Goal: Communication & Community: Answer question/provide support

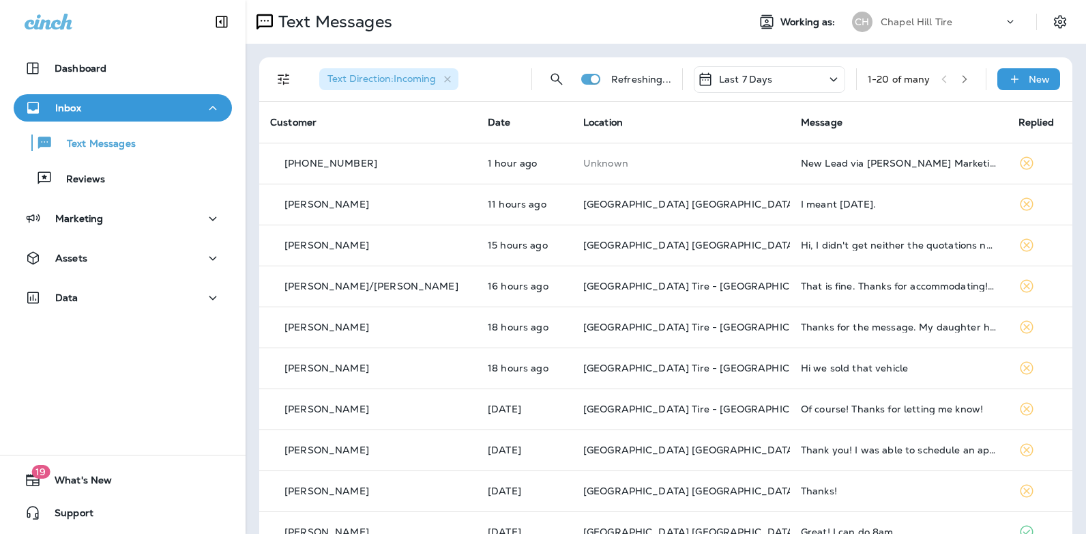
click at [826, 81] on icon at bounding box center [834, 79] width 16 height 17
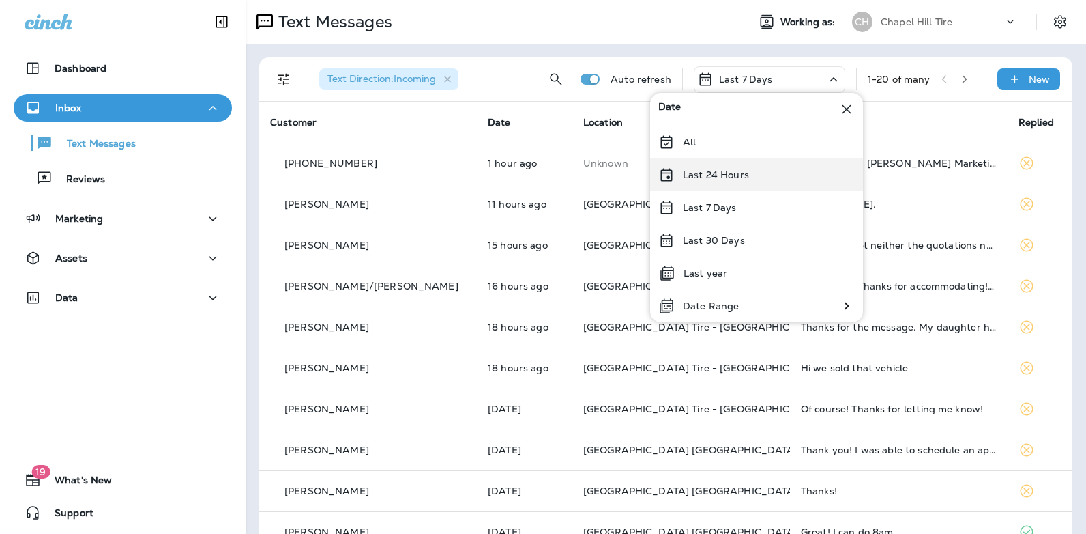
click at [748, 176] on div "Last 24 Hours" at bounding box center [756, 174] width 213 height 33
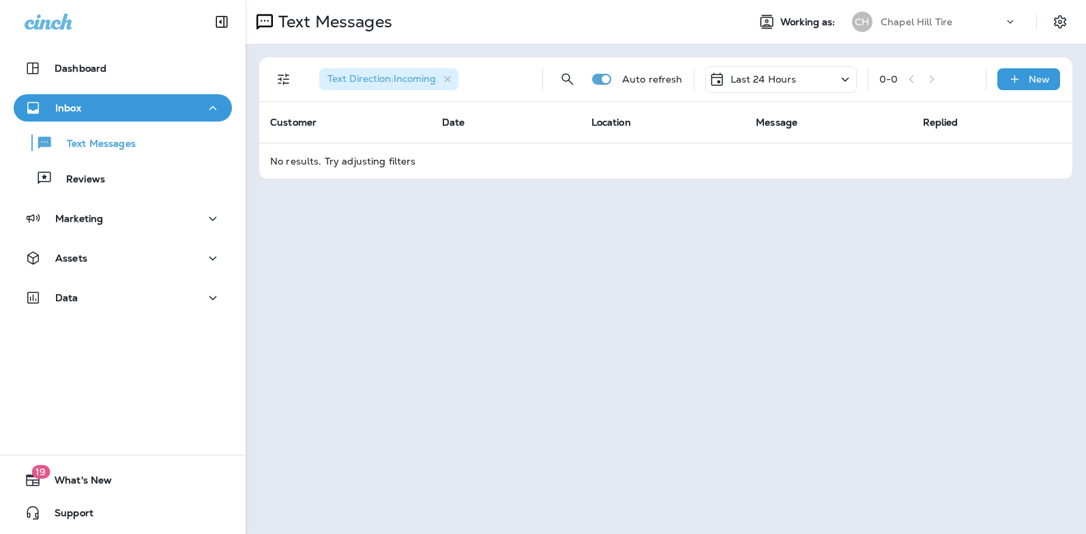
click at [846, 81] on icon at bounding box center [845, 79] width 16 height 17
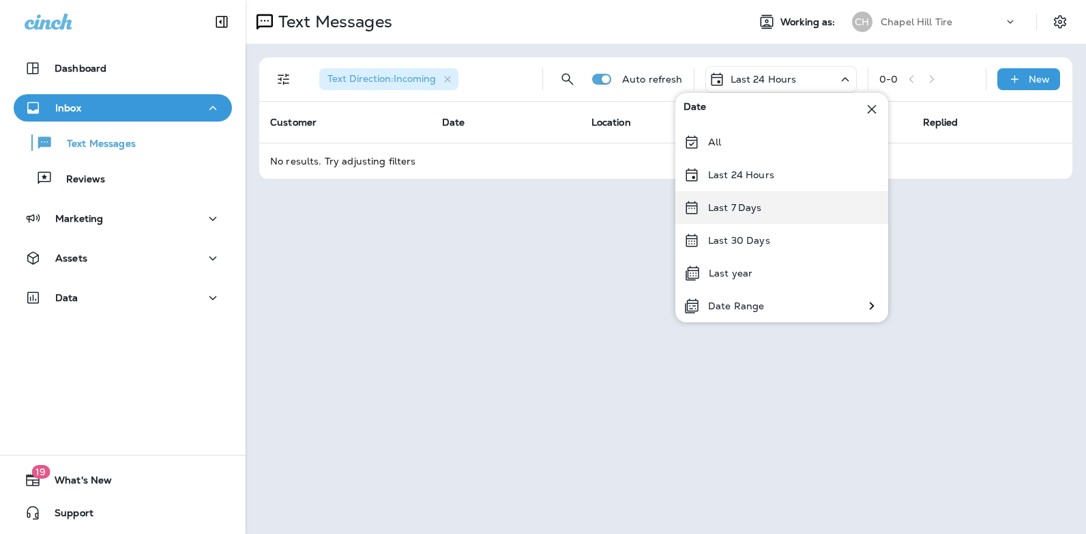
click at [776, 205] on div "Last 7 Days" at bounding box center [782, 207] width 213 height 33
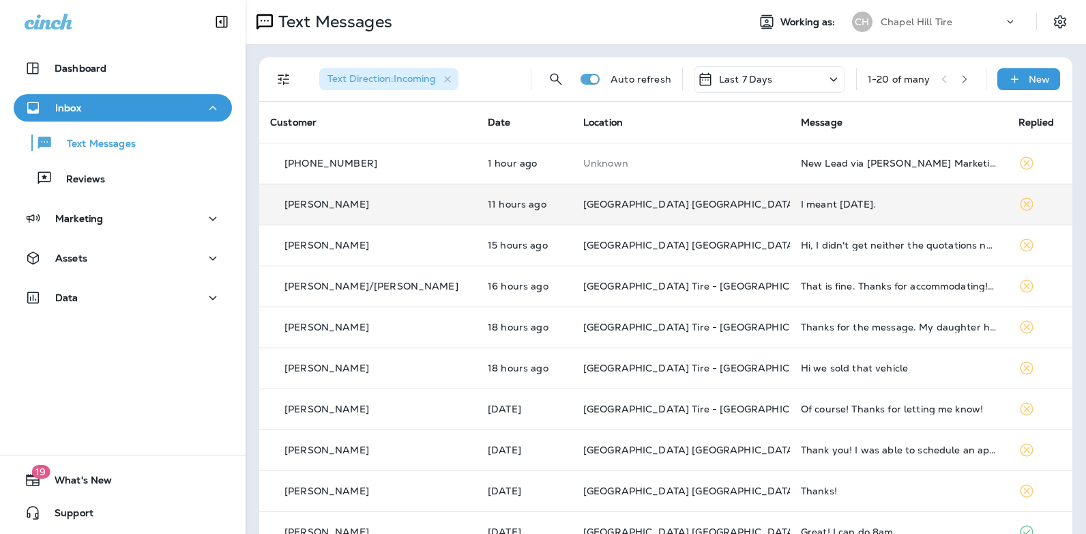
click at [816, 206] on div "I meant [DATE]." at bounding box center [899, 204] width 196 height 11
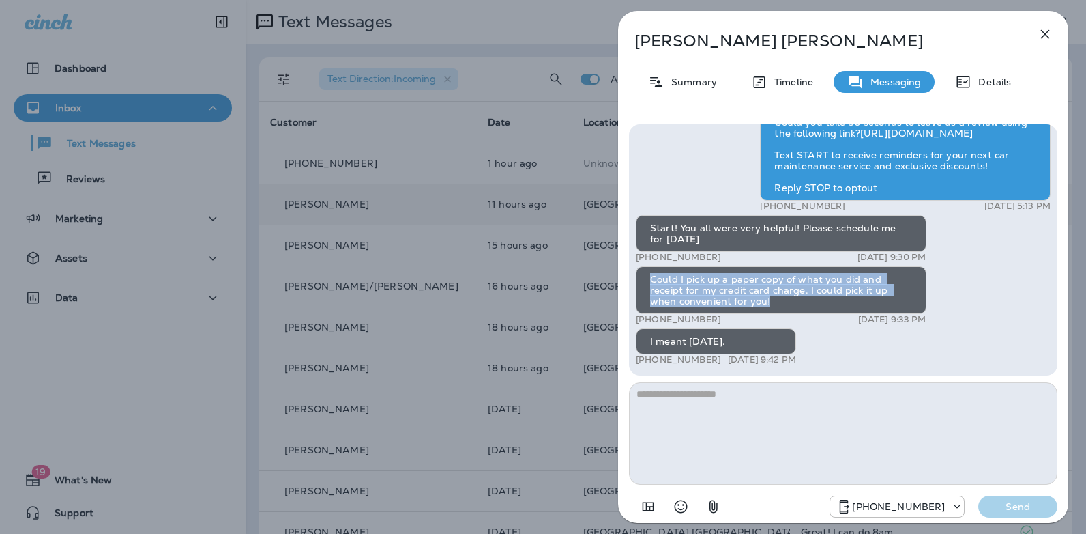
drag, startPoint x: 739, startPoint y: 300, endPoint x: 651, endPoint y: 279, distance: 90.5
click at [651, 279] on div "Could I pick up a paper copy of what you did and receipt for my credit card cha…" at bounding box center [781, 290] width 291 height 48
copy div "Could I pick up a paper copy of what you did and receipt for my credit card cha…"
click at [1043, 33] on icon "button" at bounding box center [1045, 34] width 16 height 16
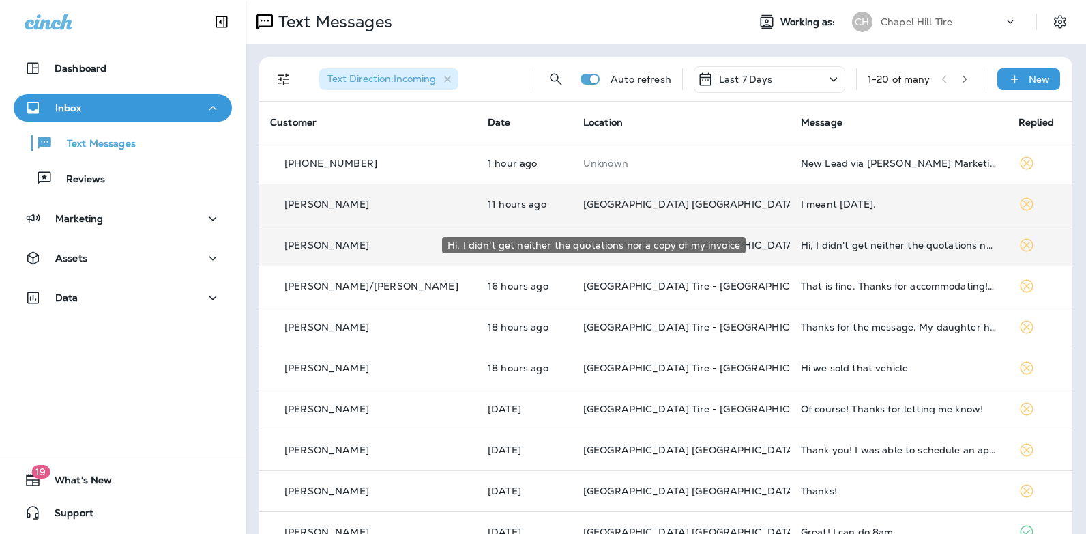
click at [819, 245] on div "Hi, I didn't get neither the quotations nor a copy of my invoice" at bounding box center [899, 245] width 196 height 11
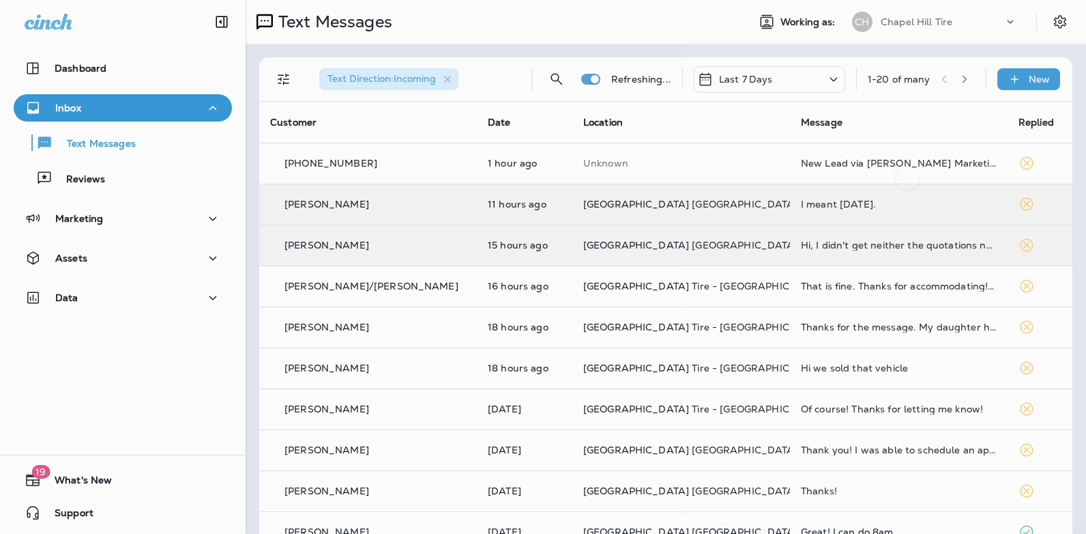
click at [819, 245] on div at bounding box center [907, 267] width 450 height 512
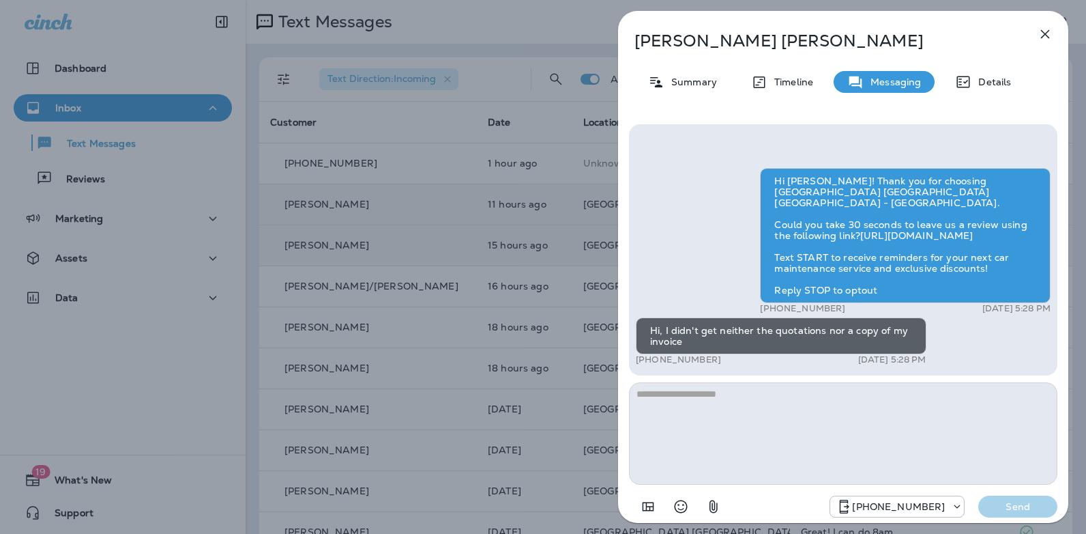
click at [727, 388] on textarea at bounding box center [843, 433] width 429 height 102
type textarea "**********"
click at [1028, 502] on p "Send" at bounding box center [1017, 506] width 57 height 12
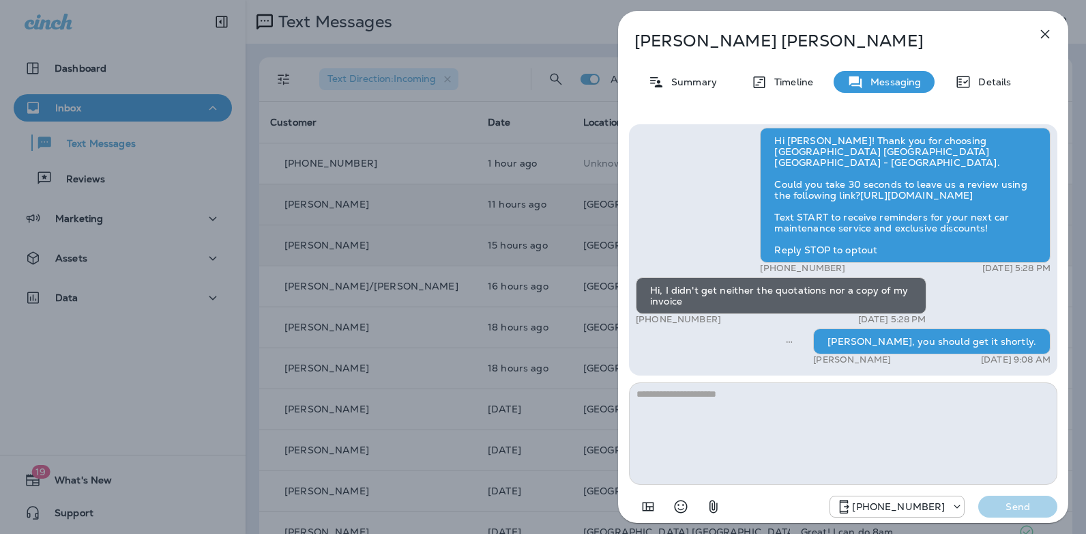
click at [1048, 34] on icon "button" at bounding box center [1045, 34] width 16 height 16
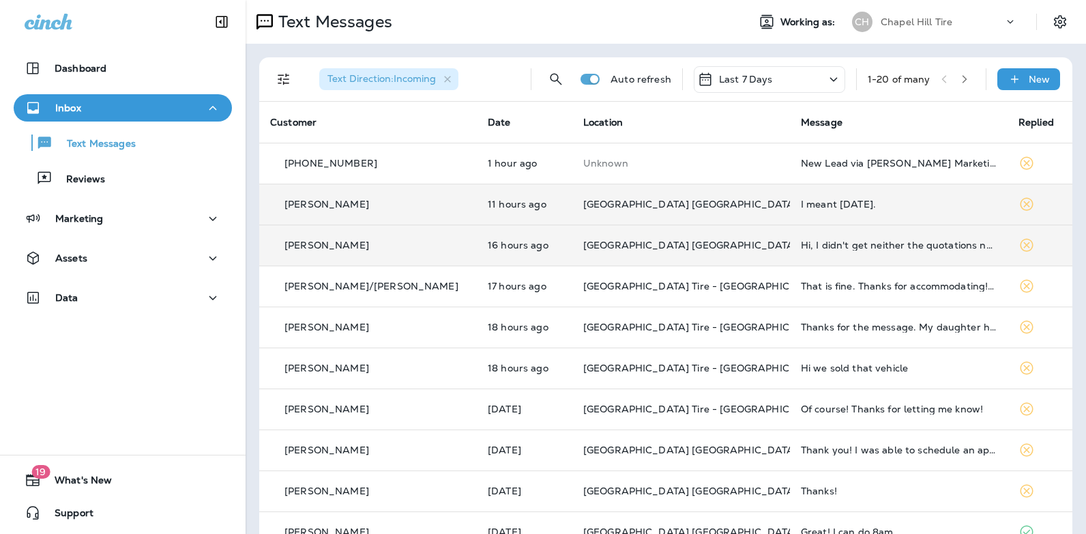
click at [830, 79] on icon at bounding box center [834, 79] width 8 height 4
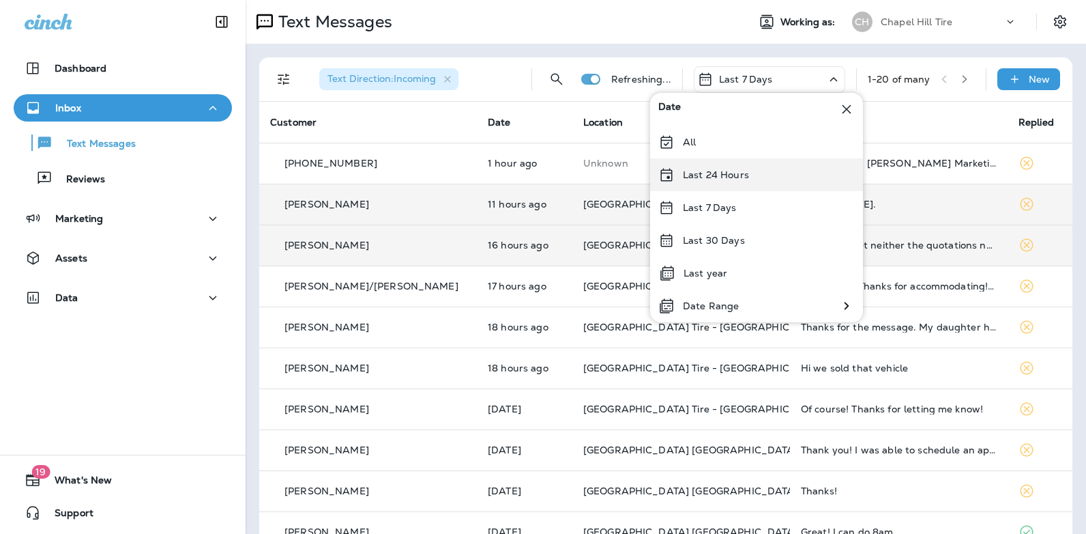
click at [736, 171] on p "Last 24 Hours" at bounding box center [716, 174] width 66 height 11
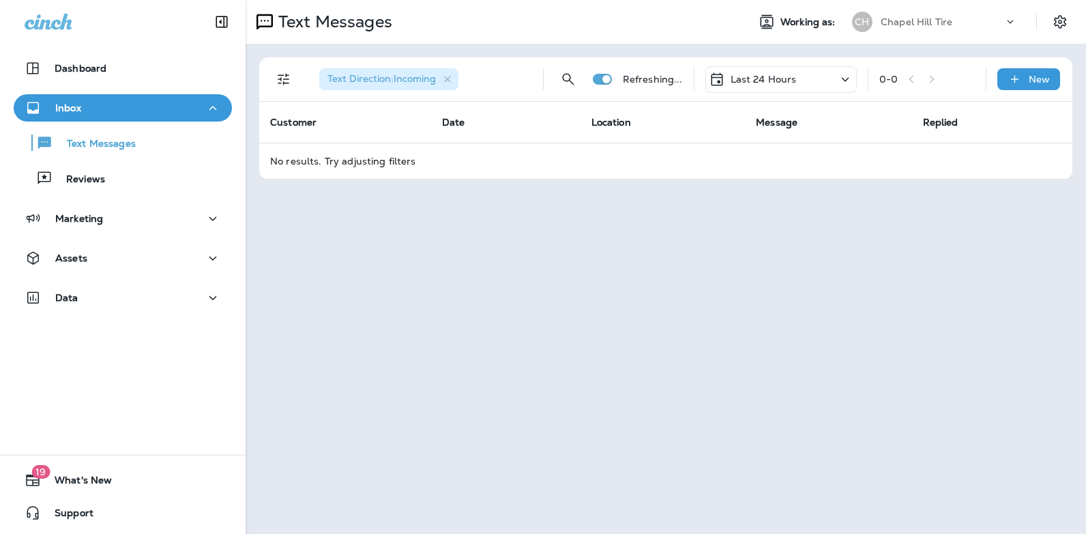
click at [848, 79] on icon at bounding box center [845, 79] width 8 height 4
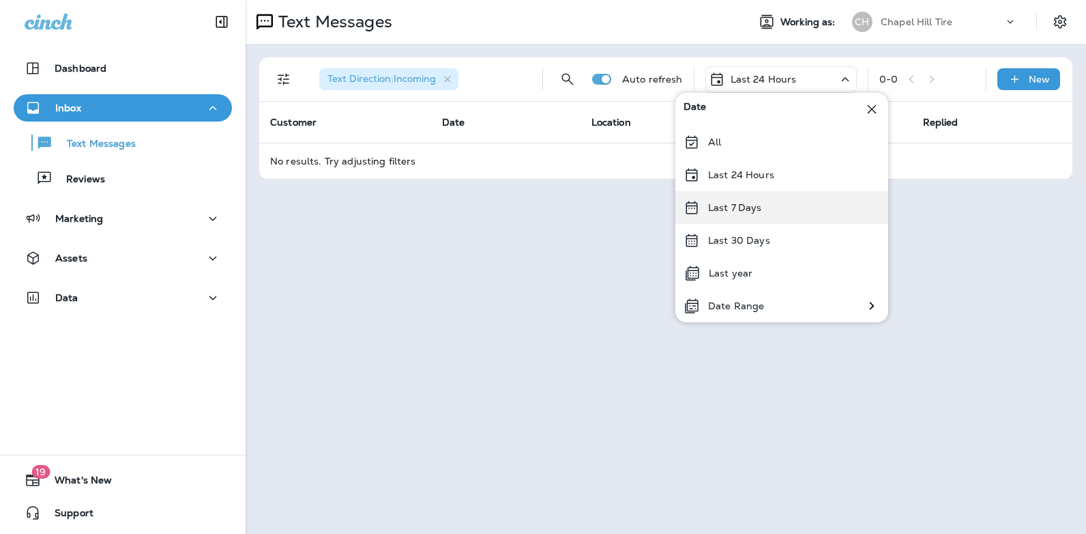
click at [773, 206] on div "Last 7 Days" at bounding box center [782, 207] width 213 height 33
